Goal: Information Seeking & Learning: Find specific fact

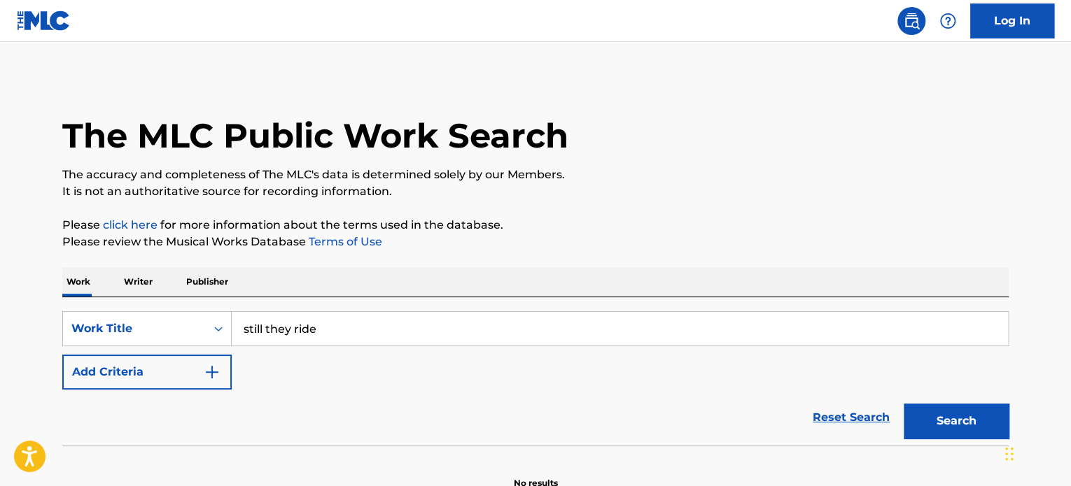
type input "still they ride"
click at [904, 404] on button "Search" at bounding box center [956, 421] width 105 height 35
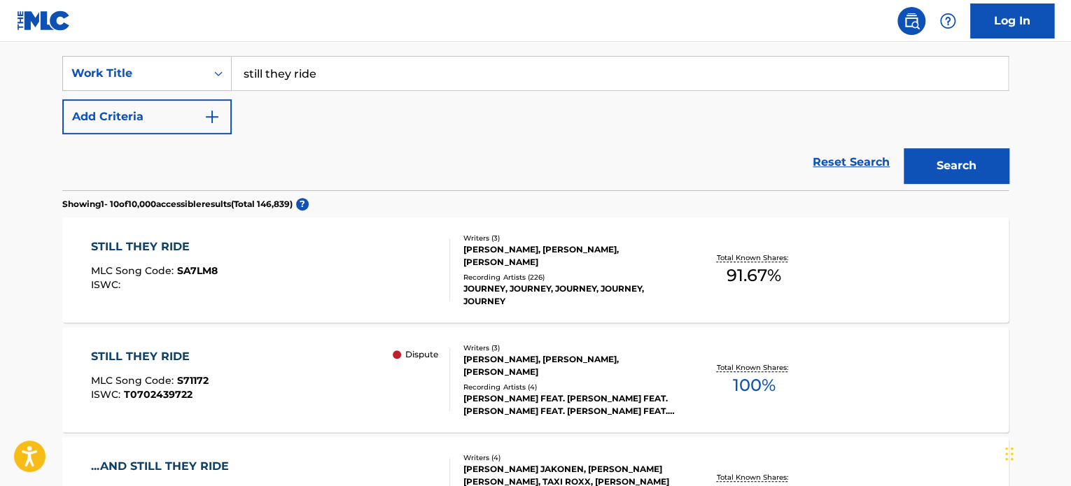
scroll to position [280, 0]
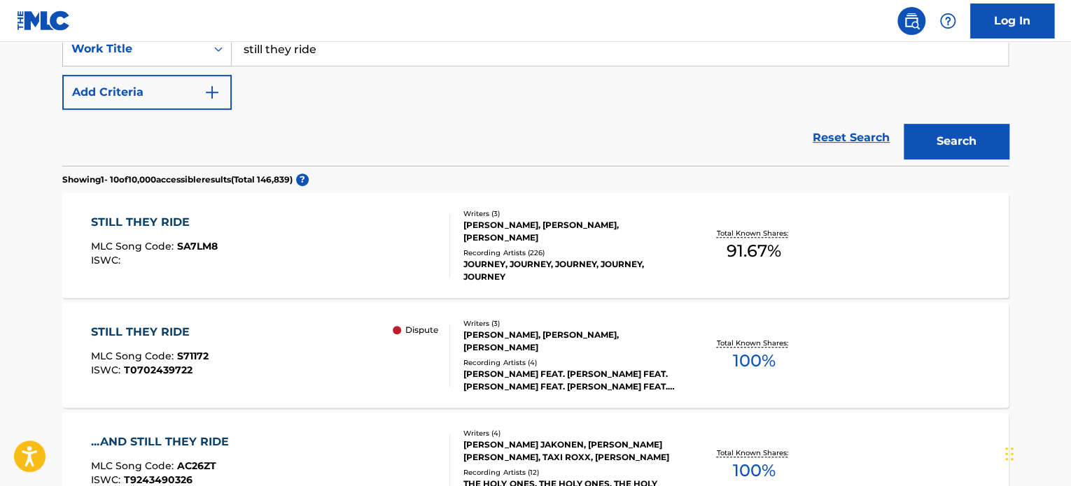
click at [549, 339] on div "[PERSON_NAME], [PERSON_NAME], [PERSON_NAME]" at bounding box center [568, 341] width 211 height 25
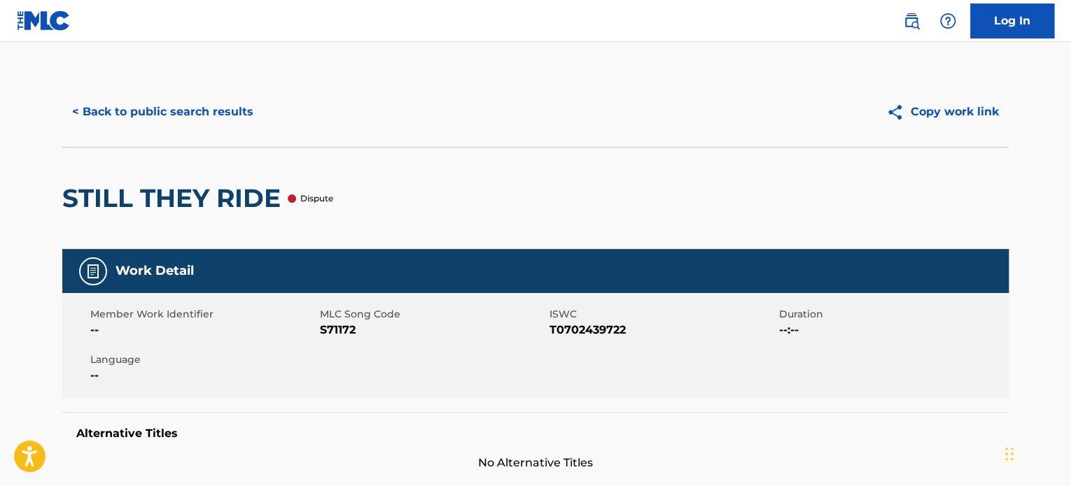
click at [104, 111] on button "< Back to public search results" at bounding box center [162, 111] width 201 height 35
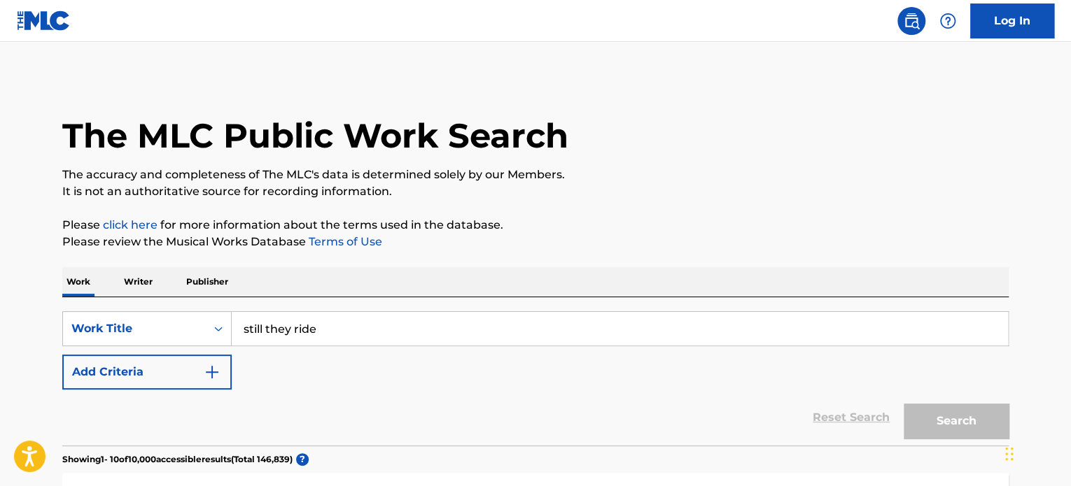
scroll to position [280, 0]
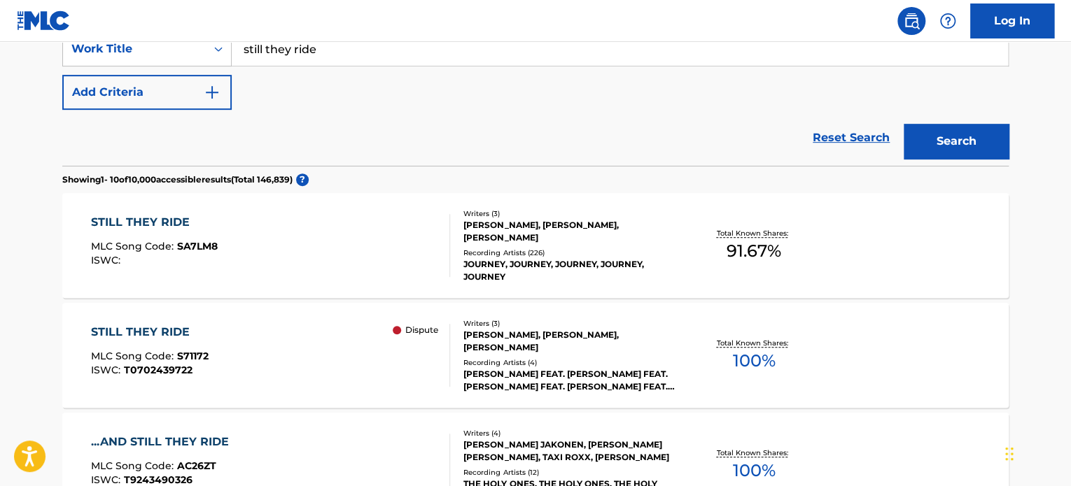
click at [563, 216] on div "Writers ( 3 )" at bounding box center [568, 214] width 211 height 10
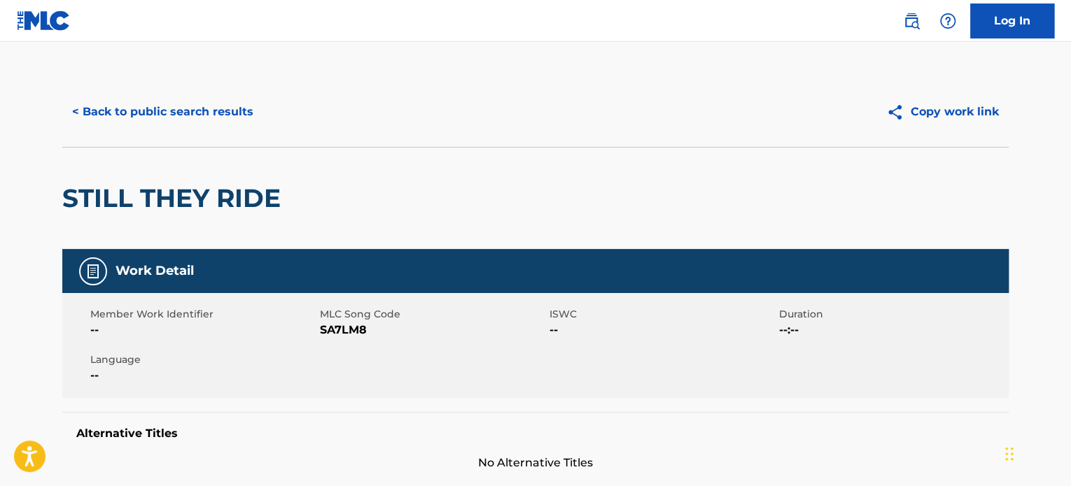
click at [202, 120] on button "< Back to public search results" at bounding box center [162, 111] width 201 height 35
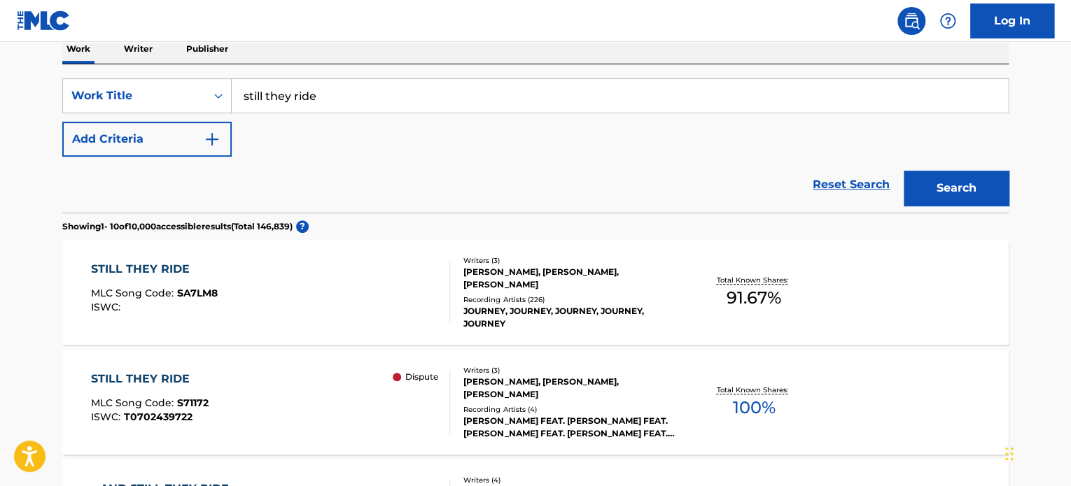
scroll to position [140, 0]
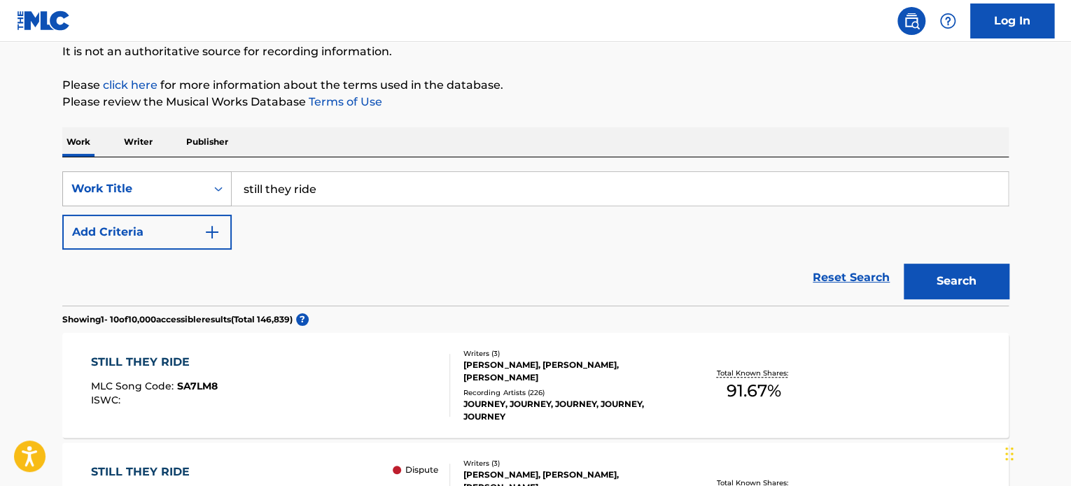
drag, startPoint x: 234, startPoint y: 186, endPoint x: 191, endPoint y: 181, distance: 43.0
click at [191, 181] on div "SearchWithCriteriac5a1060c-3ff6-44cb-a9a9-f971ee365e74 Work Title still they ri…" at bounding box center [535, 188] width 946 height 35
drag, startPoint x: 314, startPoint y: 191, endPoint x: 121, endPoint y: 168, distance: 194.6
click at [121, 168] on div "SearchWithCriteriac5a1060c-3ff6-44cb-a9a9-f971ee365e74 Work Title v Add Criteri…" at bounding box center [535, 231] width 946 height 148
paste input "i'm gonna love you just a little more baby"
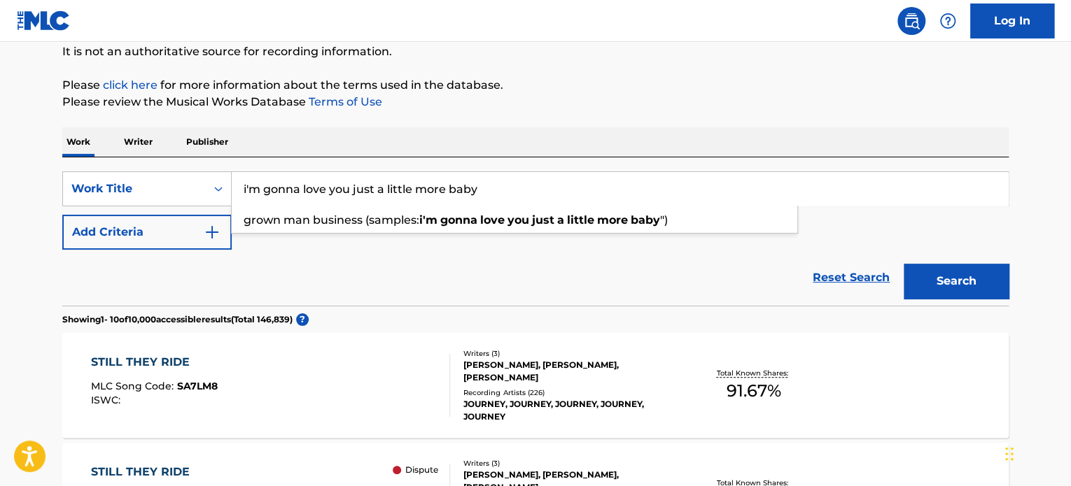
drag, startPoint x: 444, startPoint y: 188, endPoint x: 652, endPoint y: 209, distance: 208.9
click at [651, 206] on div "i'm gonna love you just a little more baby grown man business (samples: i'm gon…" at bounding box center [620, 189] width 776 height 34
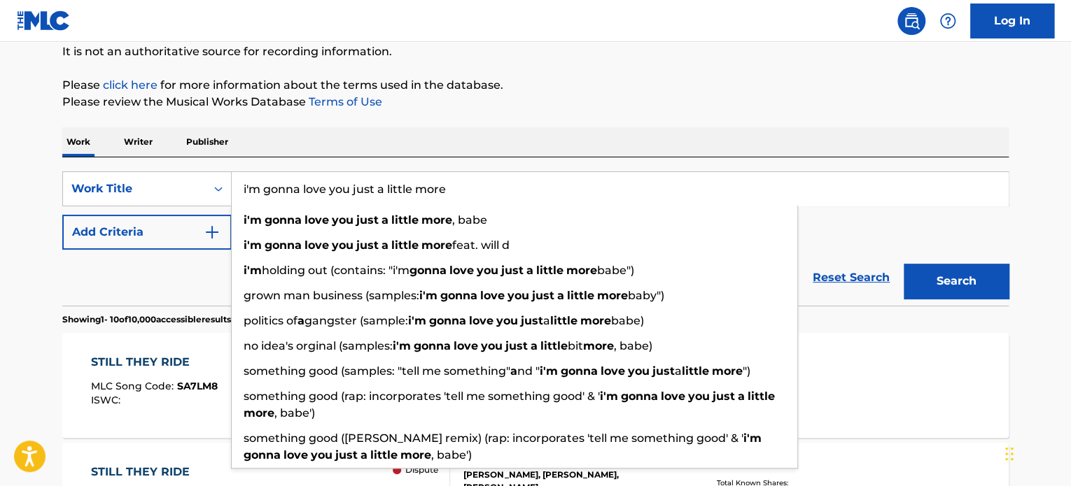
click at [647, 221] on div "i'm gonna love you just a little more , babe" at bounding box center [515, 220] width 566 height 25
type input "i'm gonna love you just a little more, babe"
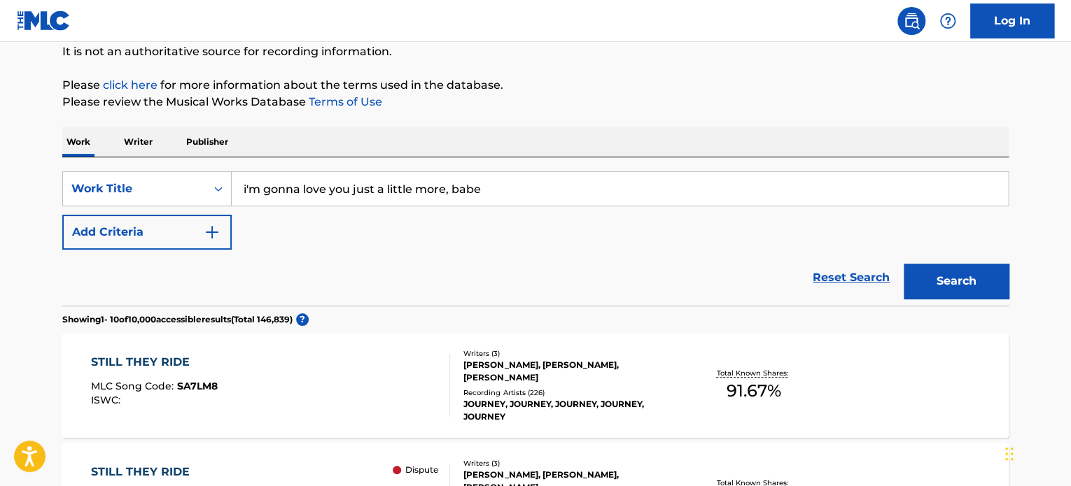
click at [953, 272] on button "Search" at bounding box center [956, 281] width 105 height 35
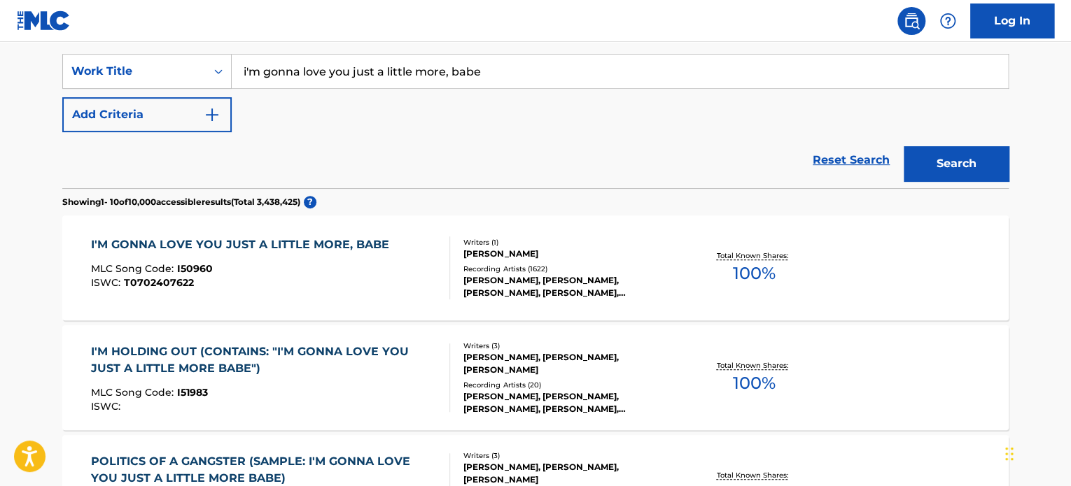
scroll to position [280, 0]
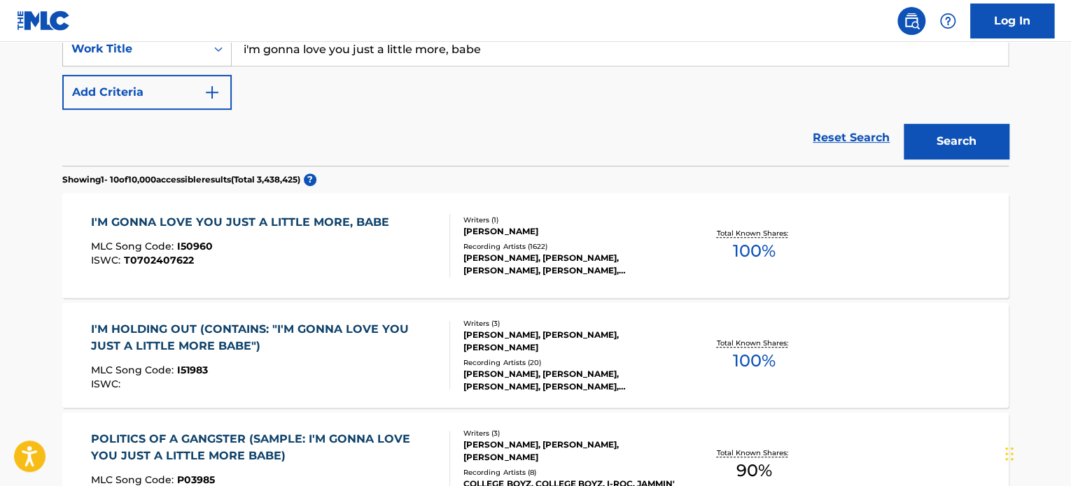
click at [464, 222] on div "Writers ( 1 )" at bounding box center [568, 220] width 211 height 10
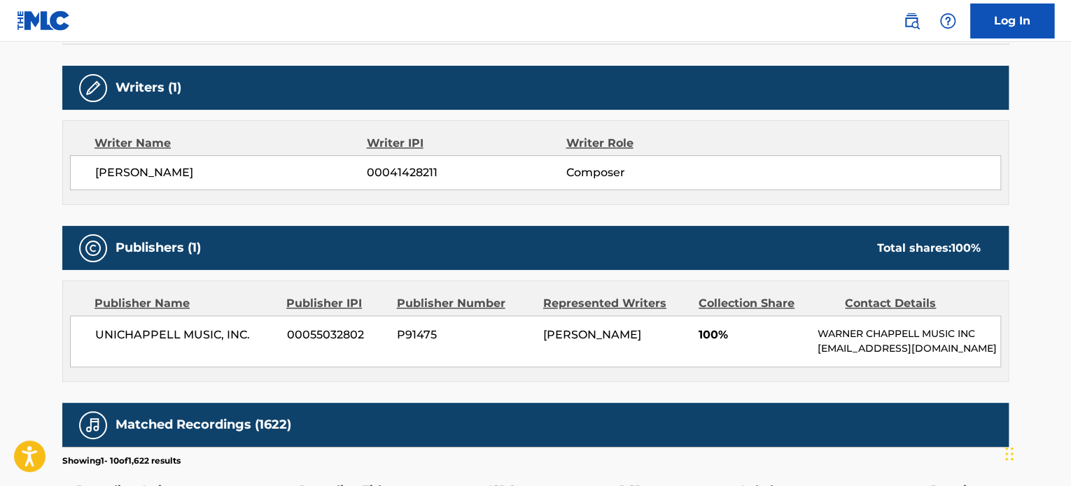
scroll to position [420, 0]
